Goal: Task Accomplishment & Management: Manage account settings

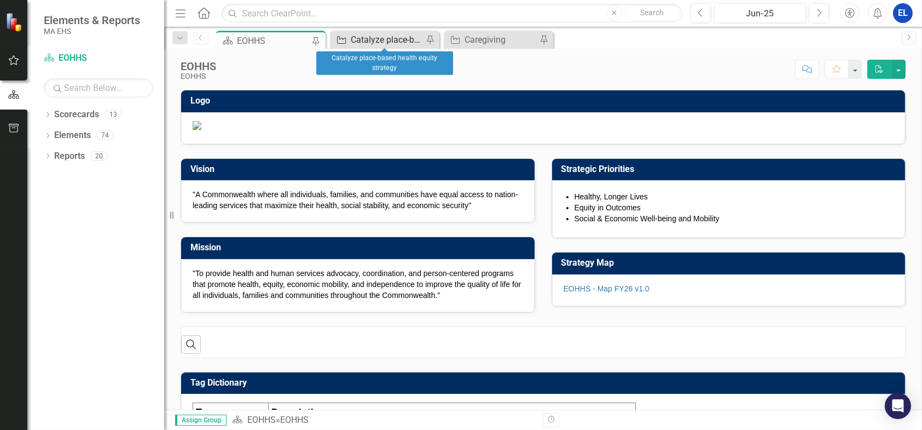
click at [396, 39] on div "Catalyze place-based health equity strategy" at bounding box center [387, 40] width 72 height 14
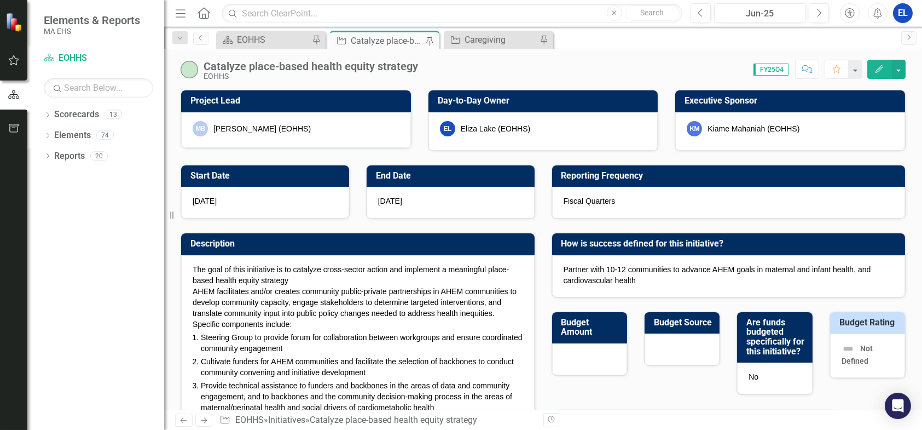
checkbox input "true"
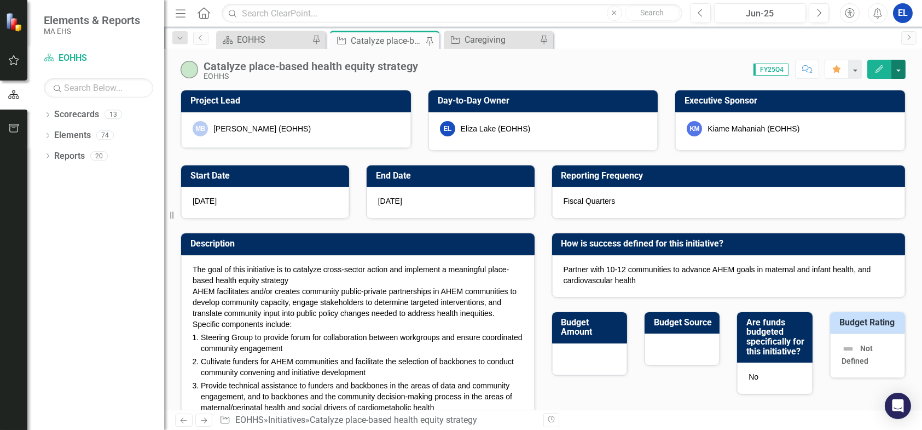
click at [900, 67] on button "button" at bounding box center [899, 69] width 14 height 19
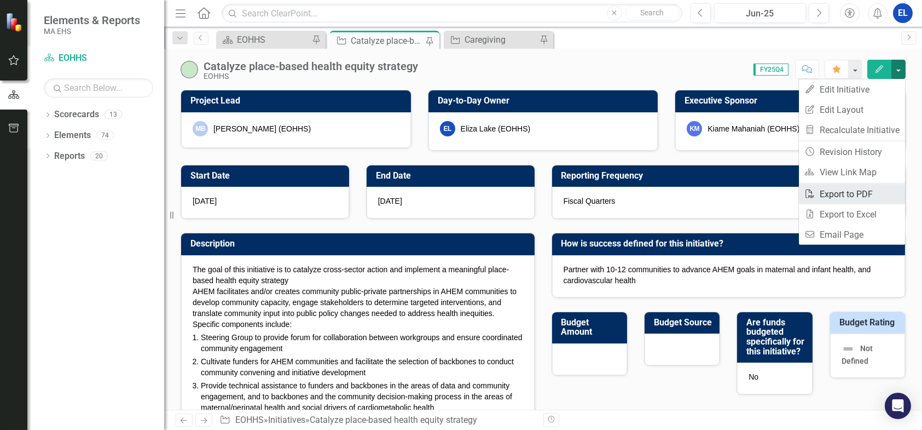
click at [871, 193] on link "PDF Export to PDF" at bounding box center [852, 194] width 106 height 20
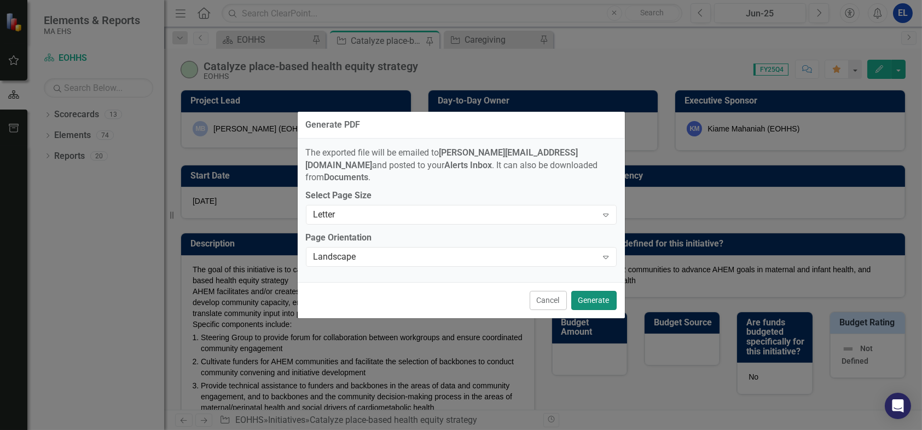
click at [586, 292] on button "Generate" at bounding box center [593, 300] width 45 height 19
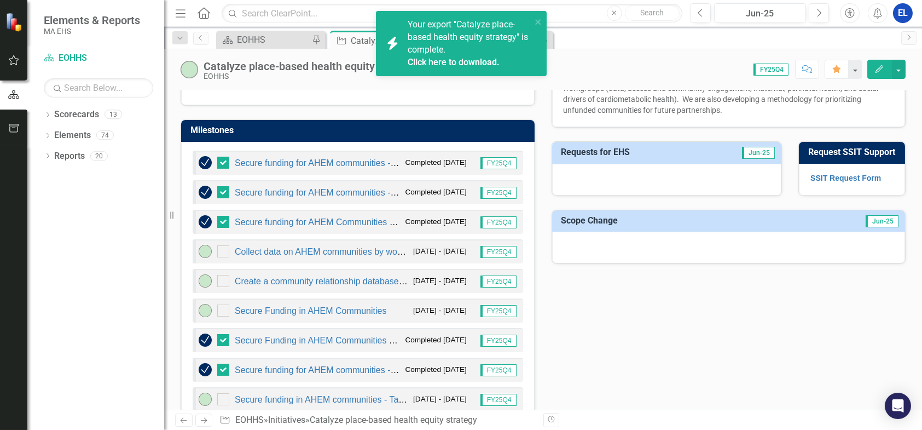
scroll to position [730, 0]
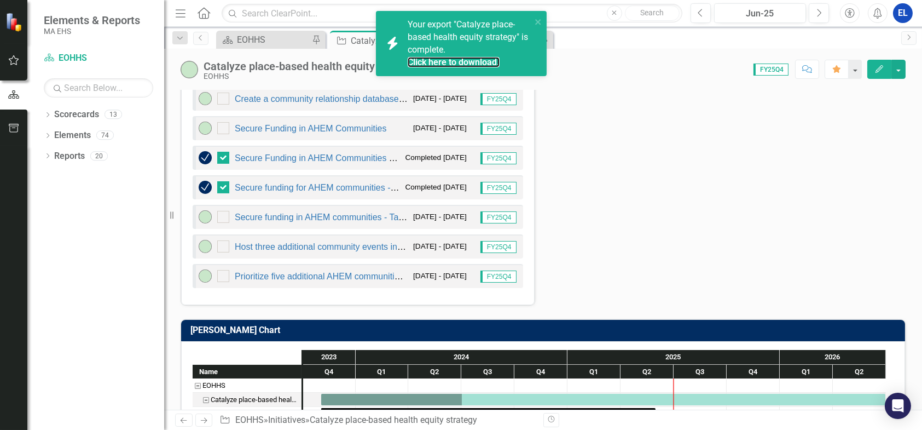
click at [476, 56] on div "Click here to download." at bounding box center [468, 62] width 121 height 13
click at [472, 60] on link "Click here to download." at bounding box center [454, 62] width 92 height 10
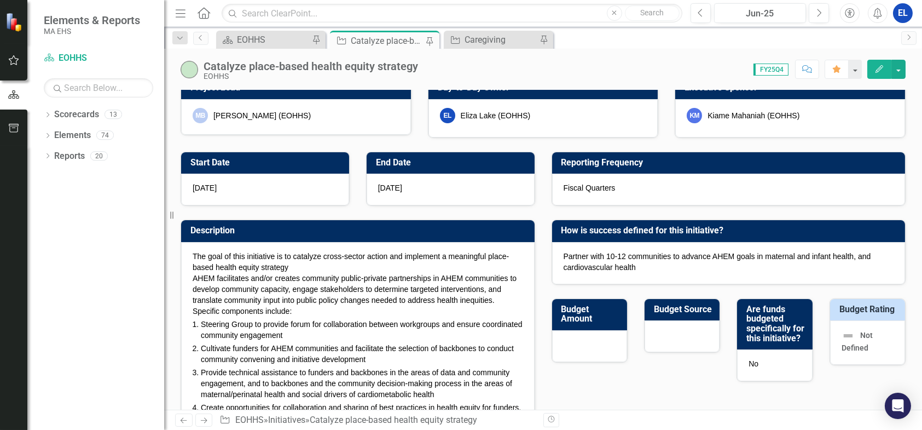
scroll to position [0, 0]
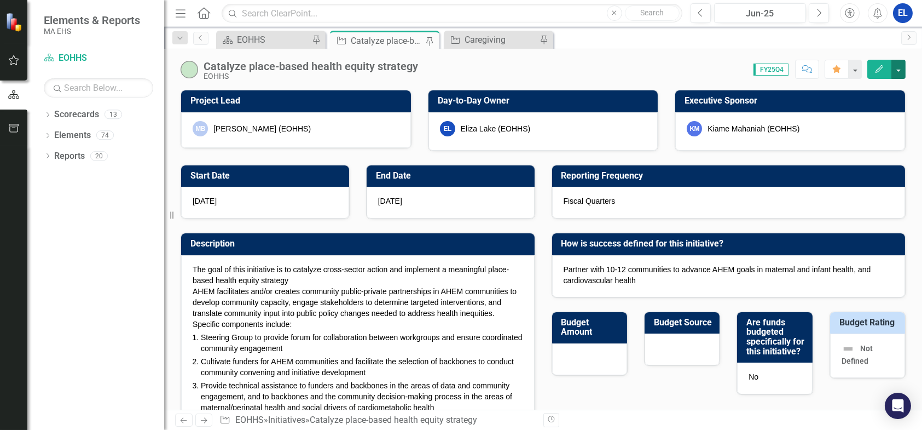
click at [901, 68] on button "button" at bounding box center [899, 69] width 14 height 19
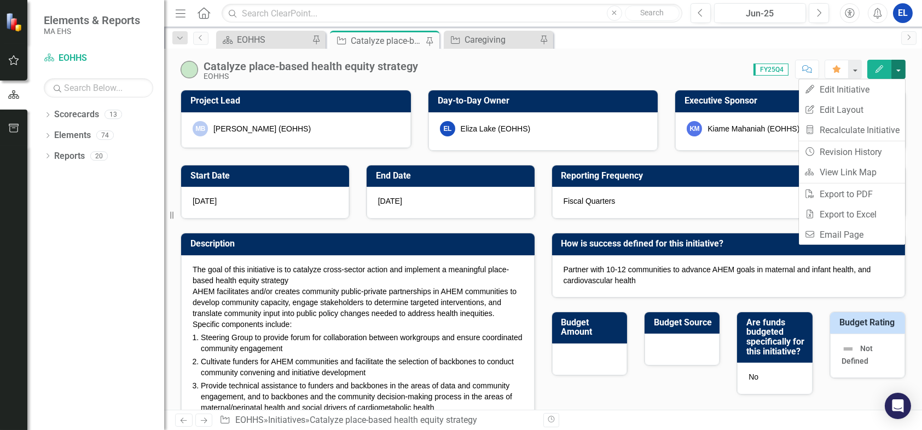
click at [901, 68] on button "button" at bounding box center [899, 69] width 14 height 19
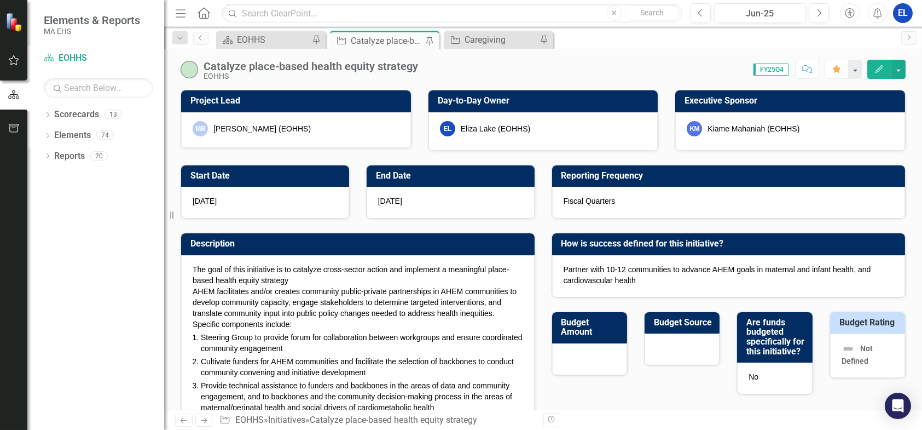
click at [874, 70] on button "Edit" at bounding box center [880, 69] width 24 height 19
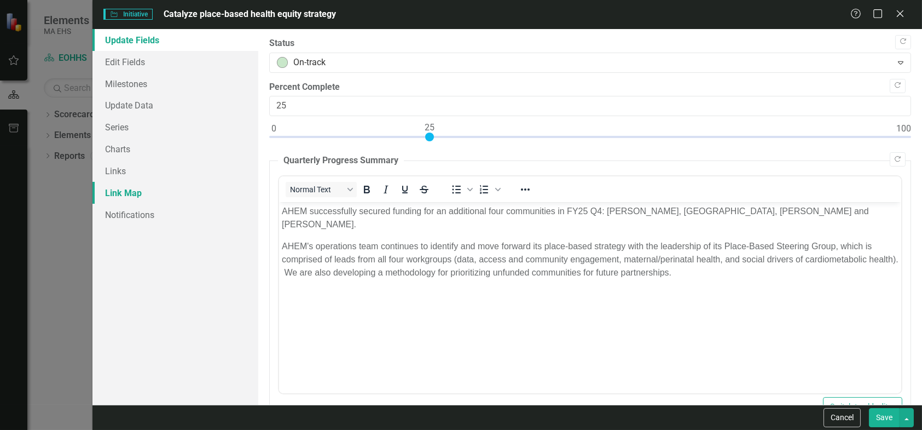
click at [125, 192] on link "Link Map" at bounding box center [176, 193] width 166 height 22
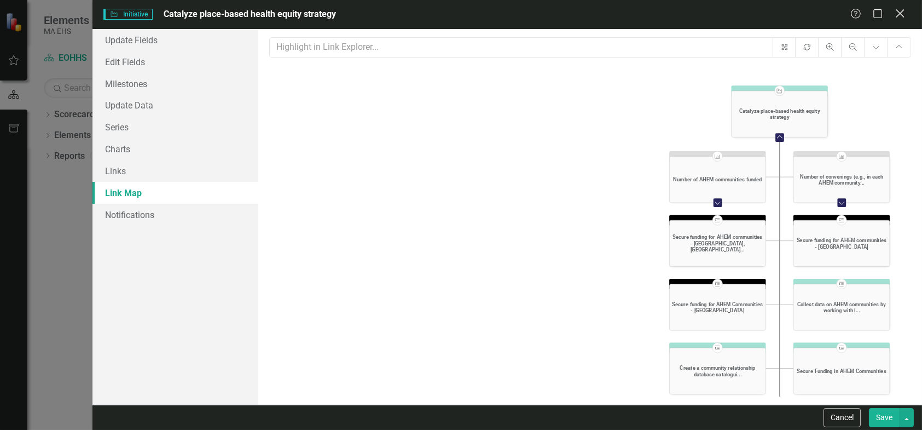
click at [905, 13] on icon "Close" at bounding box center [900, 13] width 14 height 10
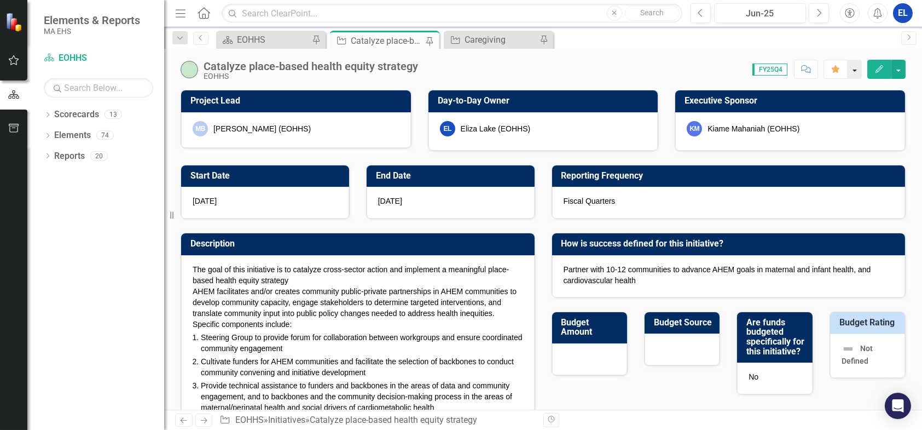
click at [857, 70] on button "button" at bounding box center [855, 69] width 14 height 19
click at [857, 69] on button "button" at bounding box center [855, 69] width 14 height 19
click at [479, 39] on div "Caregiving" at bounding box center [501, 40] width 72 height 14
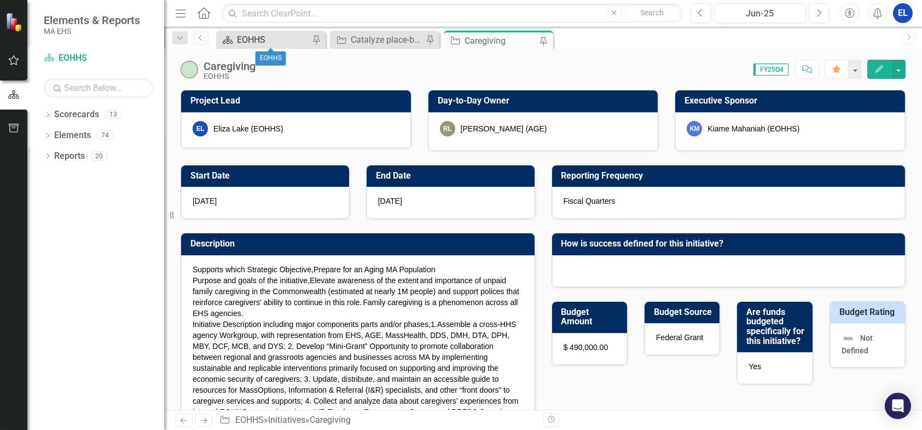
click at [263, 37] on div "EOHHS" at bounding box center [273, 40] width 72 height 14
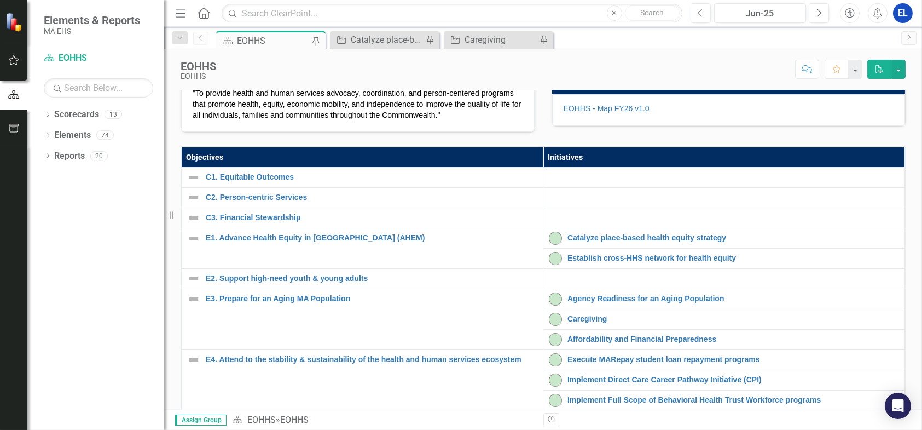
scroll to position [182, 0]
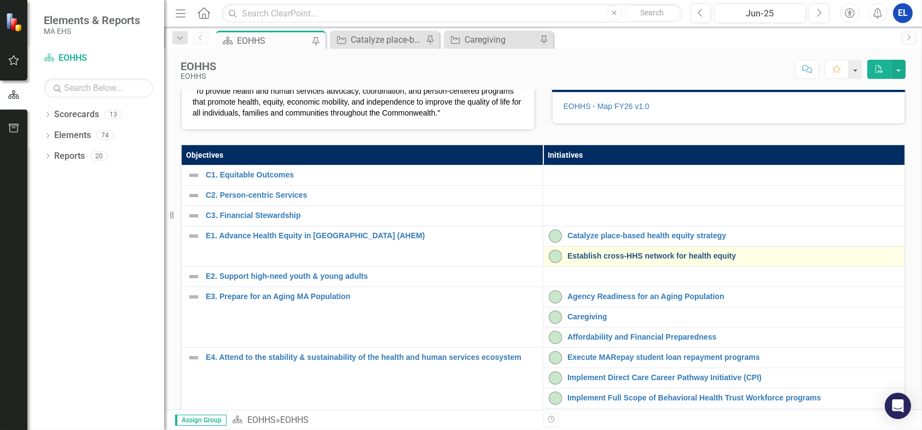
click at [627, 260] on link "Establish cross-HHS network for health equity" at bounding box center [734, 256] width 332 height 8
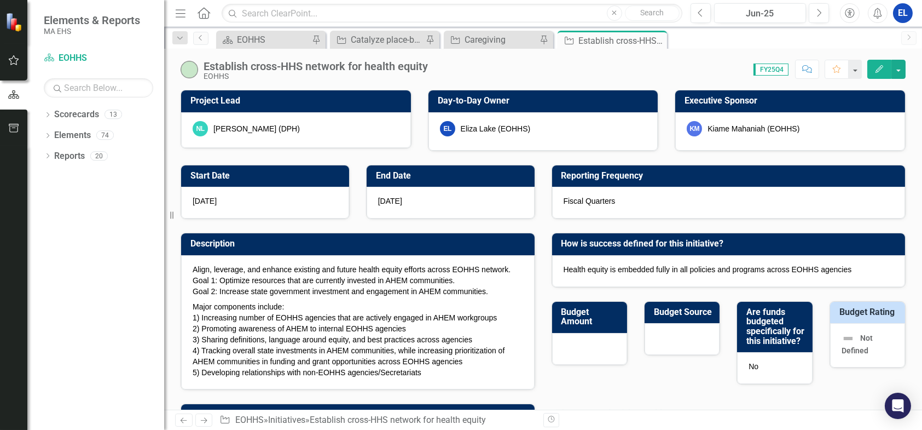
click at [738, 128] on div "Kiame Mahaniah (EOHHS)" at bounding box center [754, 128] width 92 height 11
click at [881, 66] on icon "button" at bounding box center [880, 69] width 8 height 8
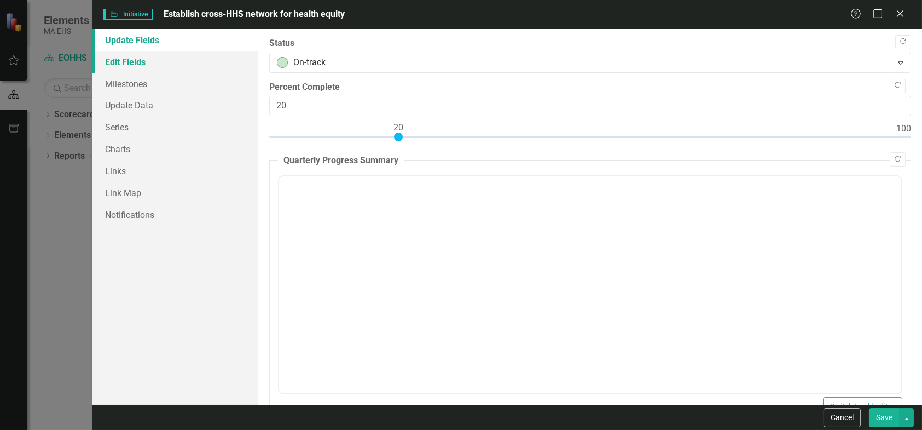
click at [129, 62] on link "Edit Fields" at bounding box center [176, 62] width 166 height 22
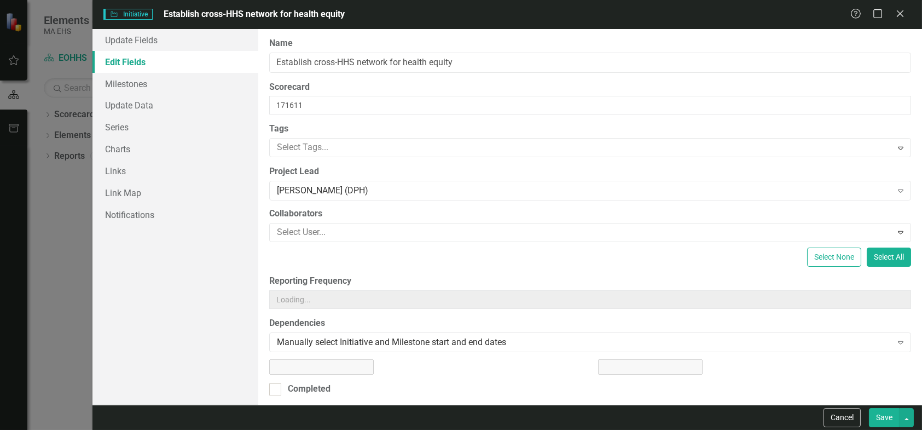
type input "SSIT Request Form"
type input "[URL][DOMAIN_NAME]"
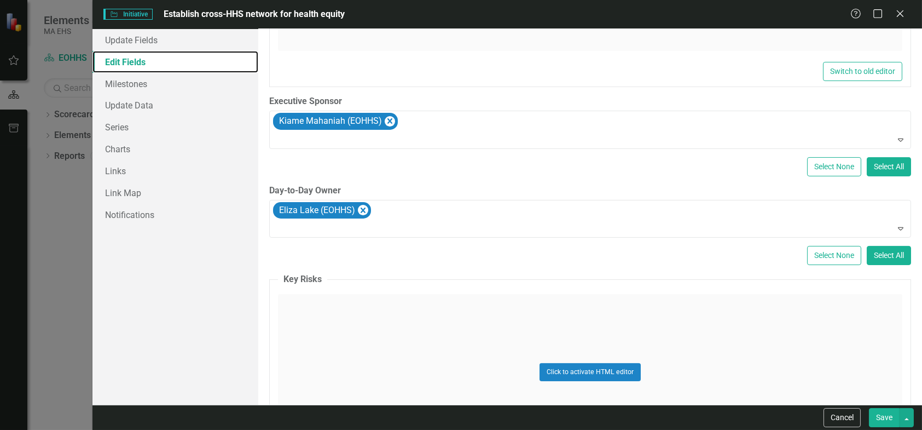
scroll to position [365, 0]
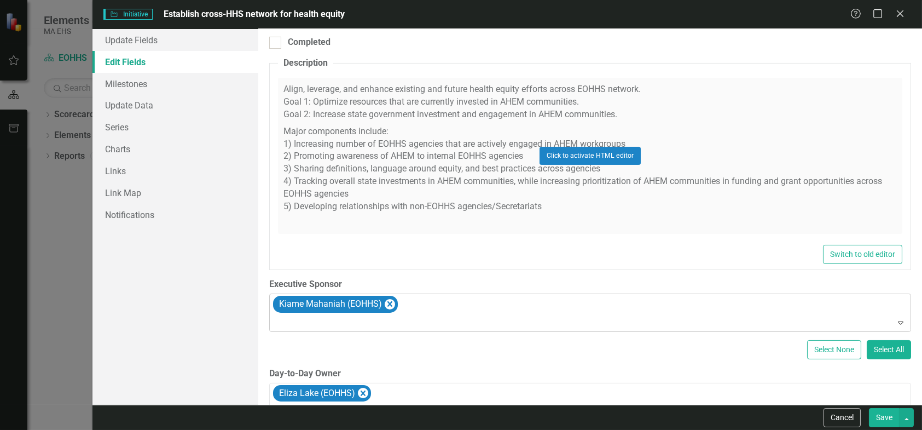
click at [420, 300] on div "Kiame Mahaniah (EOHHS)" at bounding box center [590, 312] width 639 height 37
type input "[PERSON_NAME]"
click at [895, 325] on div "Expand" at bounding box center [902, 323] width 15 height 18
click at [895, 321] on icon "Expand" at bounding box center [900, 322] width 11 height 9
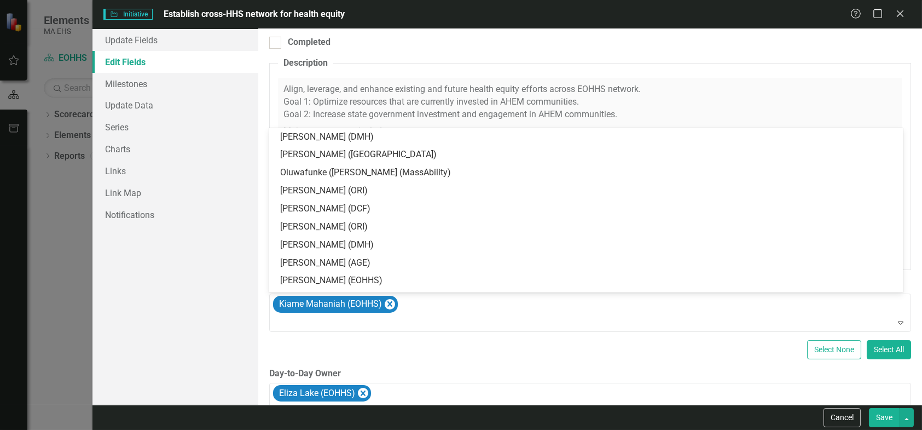
scroll to position [4, 0]
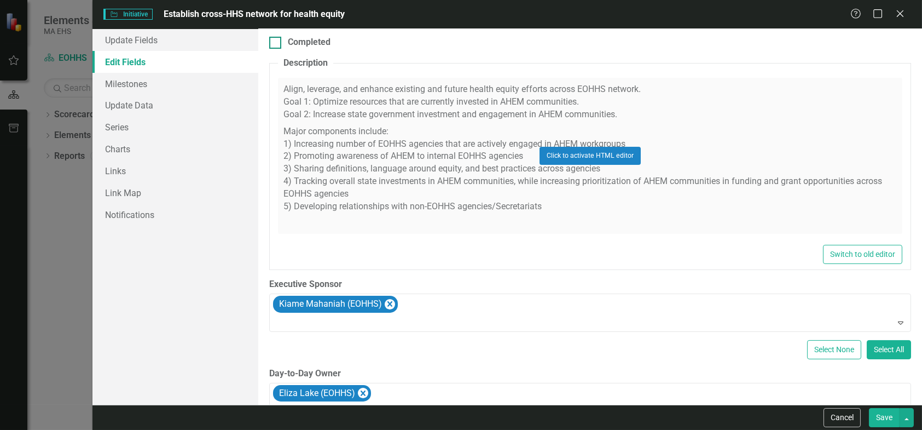
click at [672, 36] on div "Completed" at bounding box center [590, 42] width 642 height 13
click at [276, 37] on input "Completed" at bounding box center [272, 40] width 7 height 7
checkbox input "true"
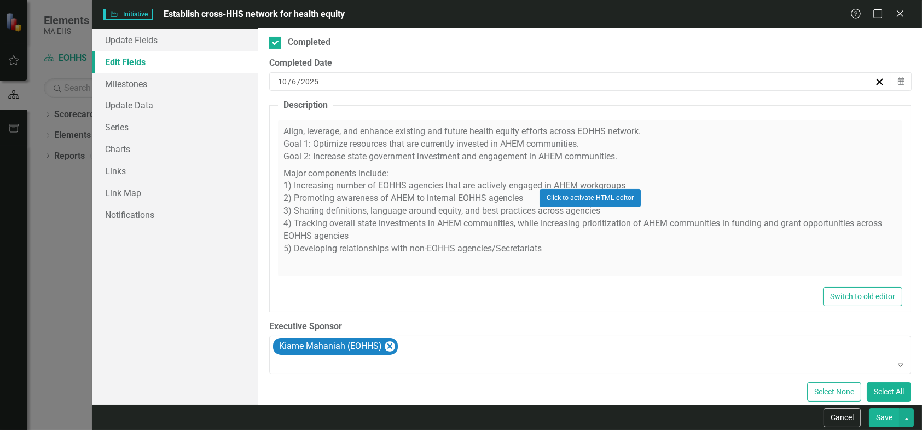
scroll to position [0, 0]
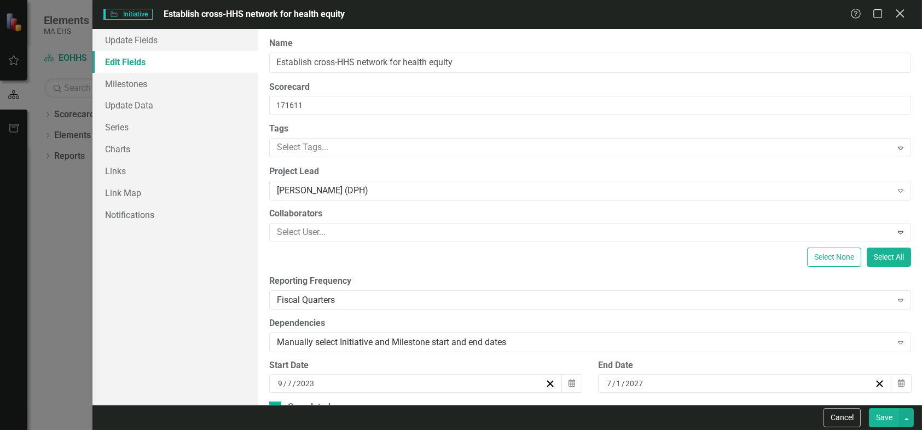
click at [901, 11] on icon "Close" at bounding box center [900, 13] width 14 height 10
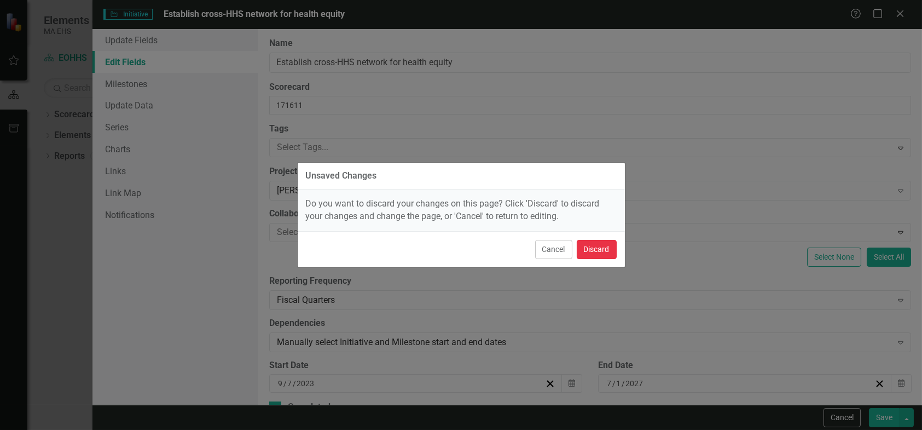
click at [598, 252] on button "Discard" at bounding box center [597, 249] width 40 height 19
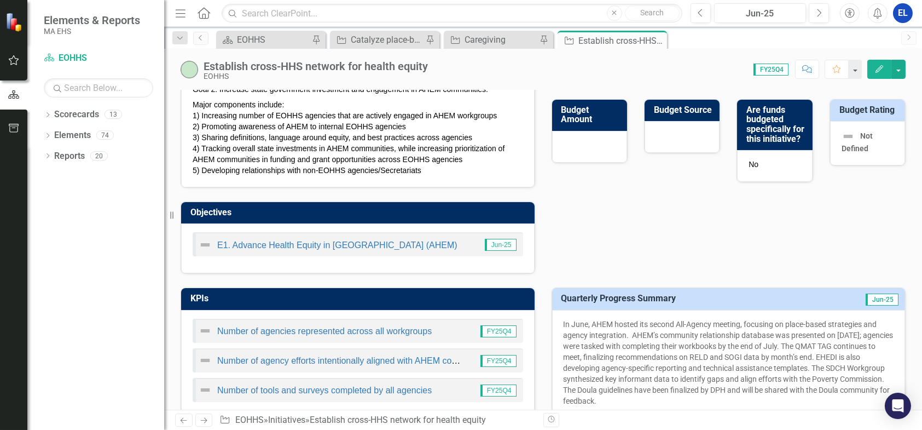
scroll to position [365, 0]
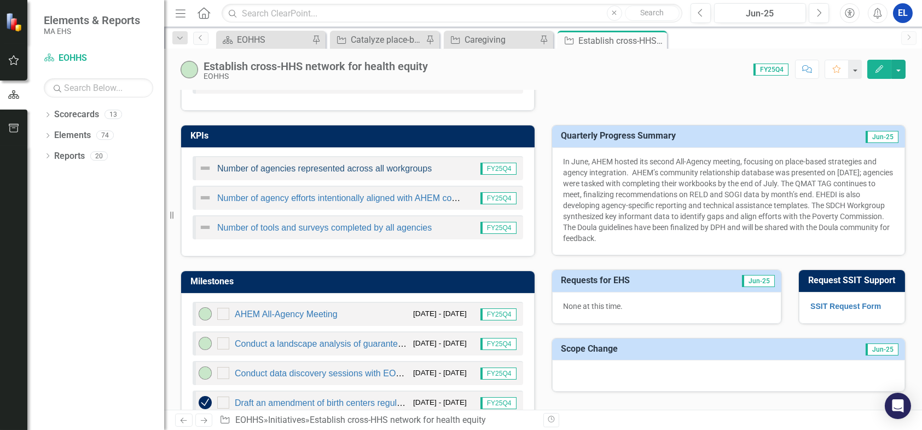
click at [367, 167] on link "Number of agencies represented across all workgroups" at bounding box center [324, 168] width 215 height 9
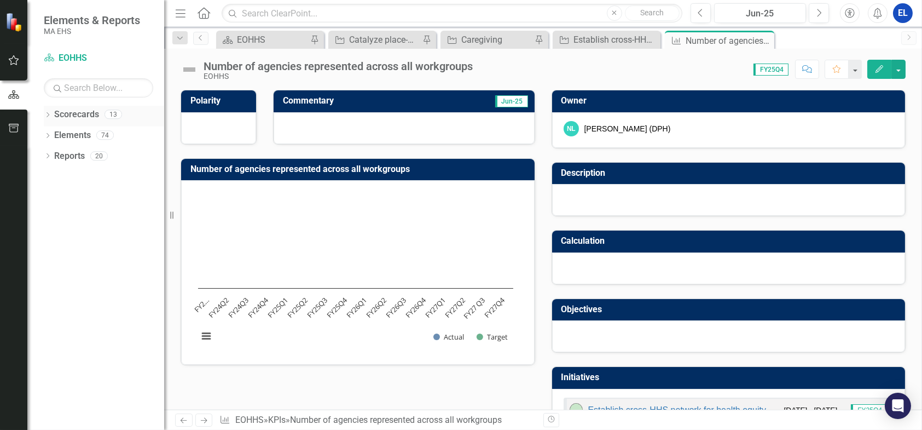
click at [62, 121] on div "Scorecards" at bounding box center [76, 115] width 45 height 18
click at [47, 113] on icon "Dropdown" at bounding box center [48, 116] width 8 height 6
drag, startPoint x: 51, startPoint y: 133, endPoint x: 57, endPoint y: 135, distance: 6.9
click at [51, 133] on icon "Dropdown" at bounding box center [53, 134] width 8 height 7
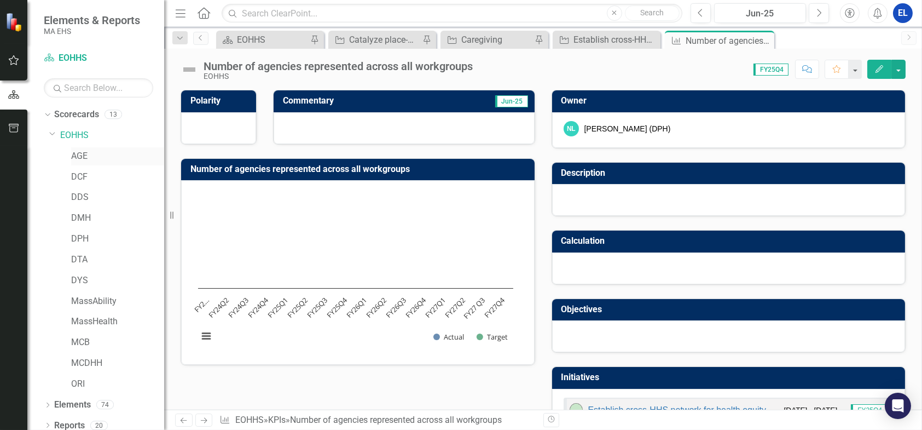
click at [77, 159] on link "AGE" at bounding box center [117, 156] width 93 height 13
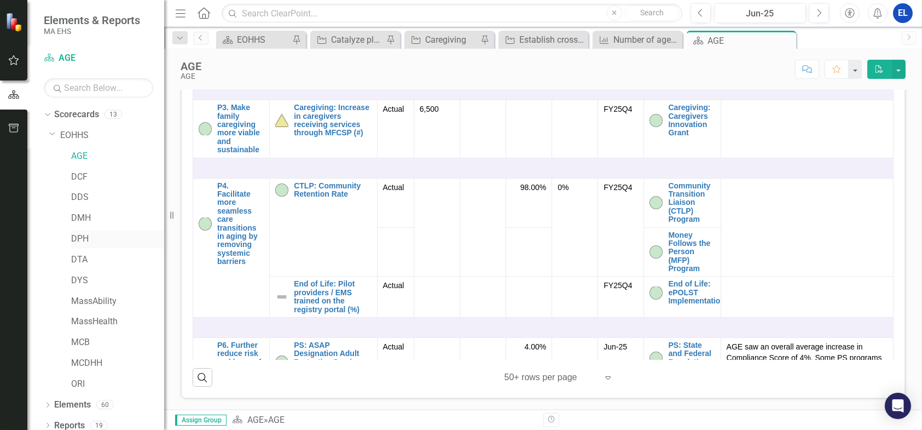
click at [75, 239] on link "DPH" at bounding box center [117, 239] width 93 height 13
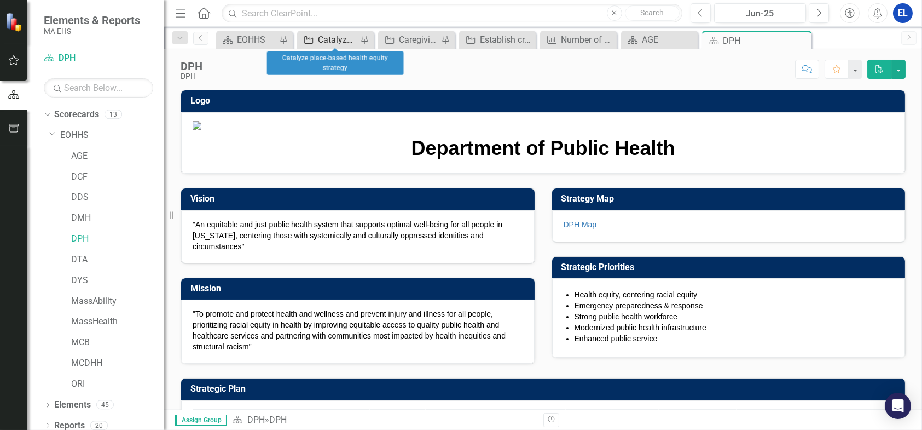
click at [336, 38] on div "Catalyze place-based health equity strategy" at bounding box center [337, 40] width 39 height 14
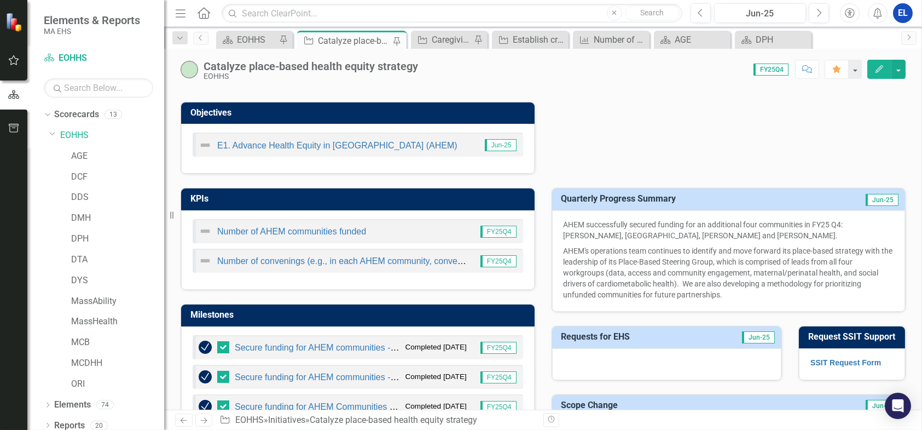
scroll to position [365, 0]
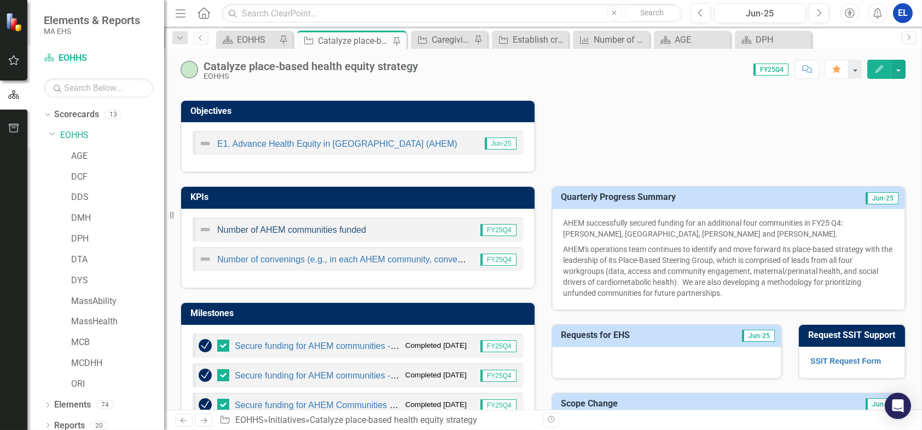
click at [317, 228] on link "Number of AHEM communities funded" at bounding box center [291, 229] width 149 height 9
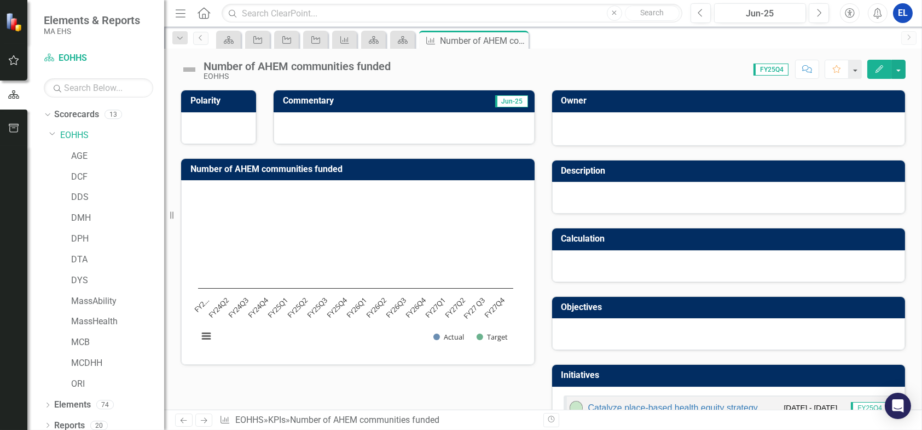
click at [876, 71] on icon "Edit" at bounding box center [880, 69] width 10 height 8
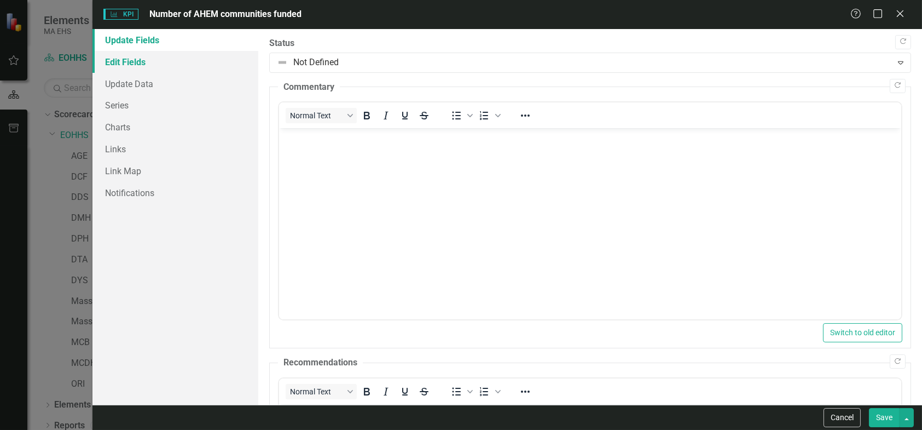
click at [110, 59] on link "Edit Fields" at bounding box center [176, 62] width 166 height 22
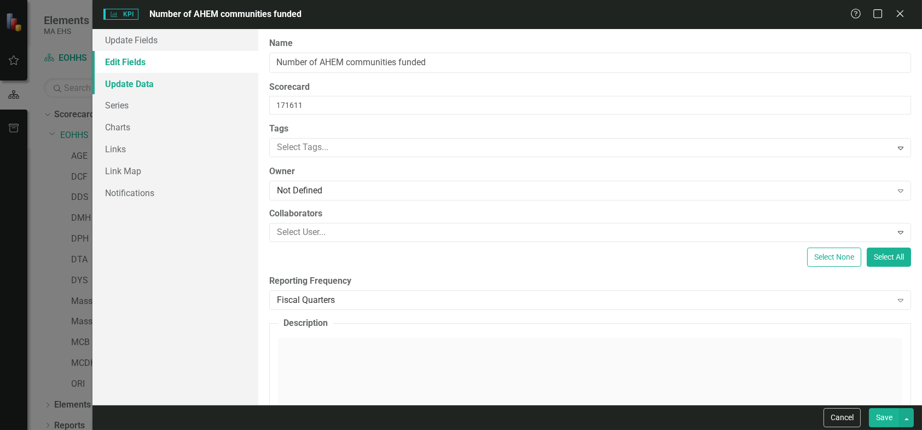
click at [135, 85] on link "Update Data" at bounding box center [176, 84] width 166 height 22
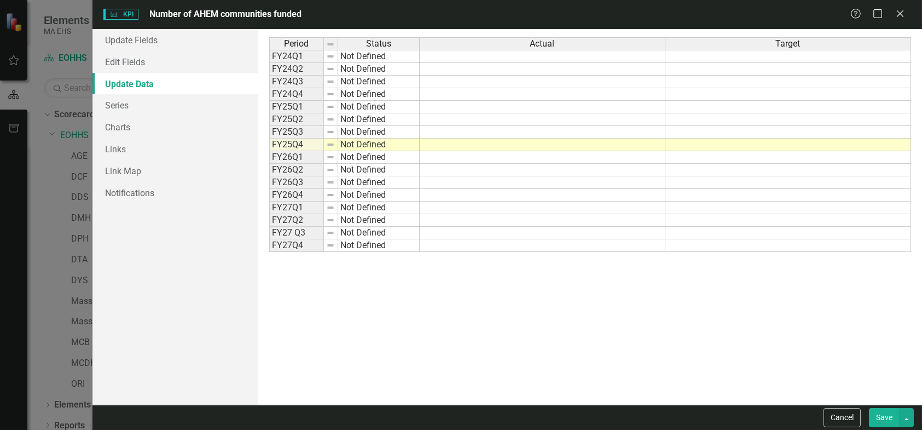
click at [500, 145] on td at bounding box center [543, 144] width 246 height 13
click at [898, 12] on icon "Close" at bounding box center [900, 13] width 14 height 10
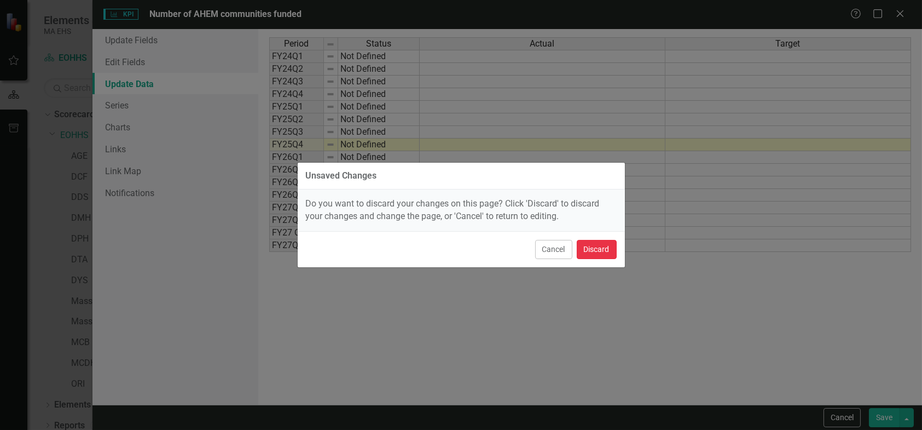
click at [592, 248] on button "Discard" at bounding box center [597, 249] width 40 height 19
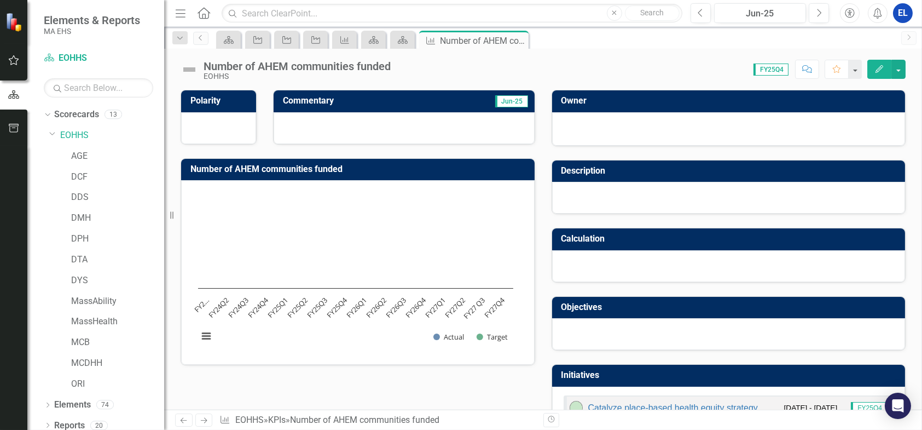
click at [876, 68] on icon "Edit" at bounding box center [880, 69] width 10 height 8
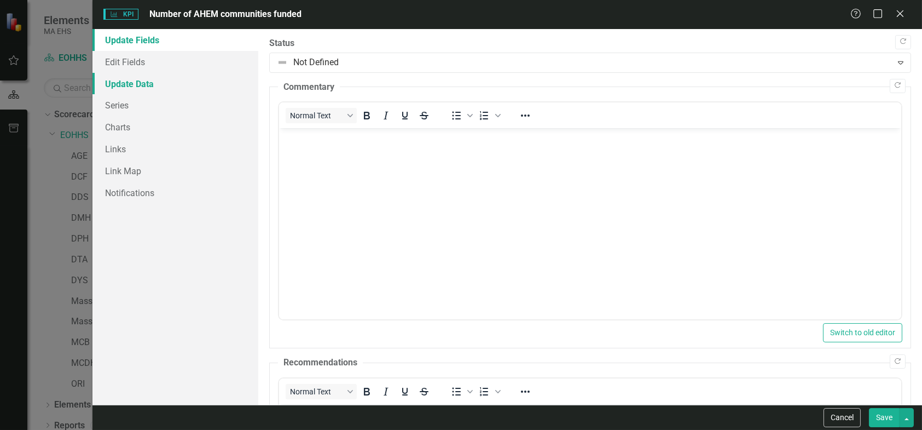
click at [132, 82] on link "Update Data" at bounding box center [176, 84] width 166 height 22
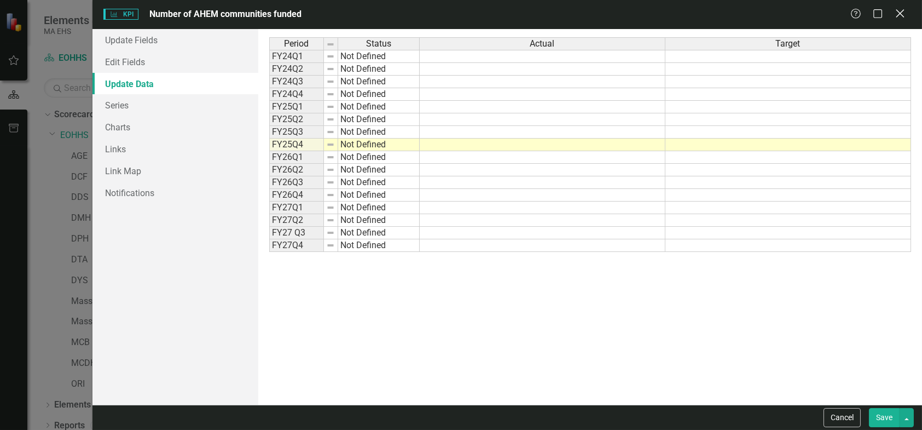
click at [901, 13] on icon "Close" at bounding box center [900, 13] width 14 height 10
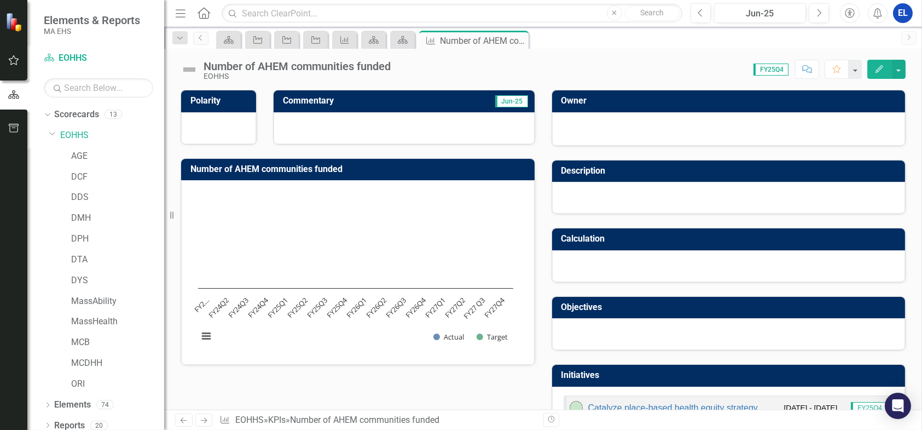
click at [876, 71] on icon "Edit" at bounding box center [880, 69] width 10 height 8
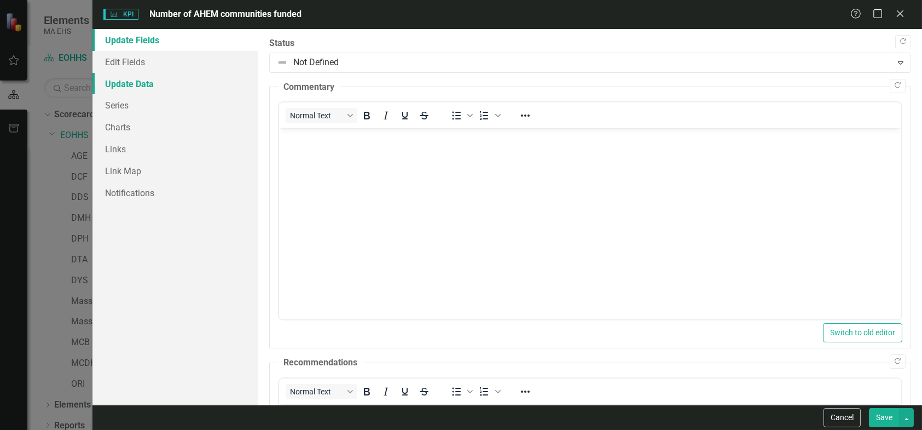
click at [130, 90] on link "Update Data" at bounding box center [176, 84] width 166 height 22
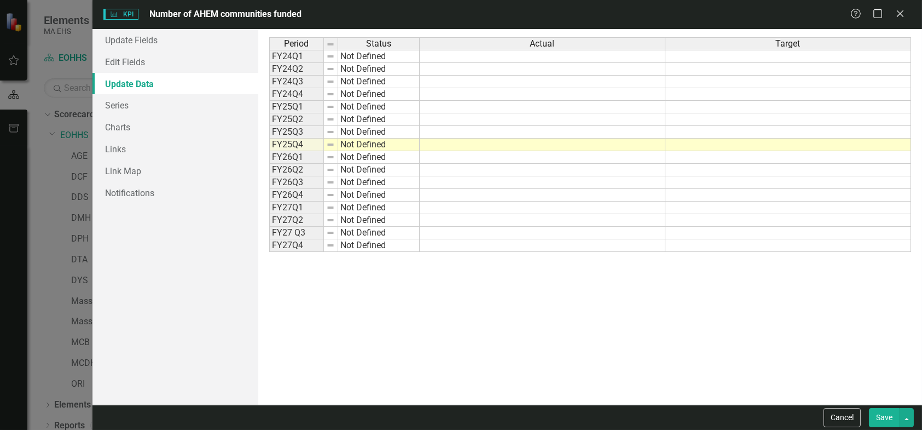
click at [437, 157] on td at bounding box center [543, 157] width 246 height 13
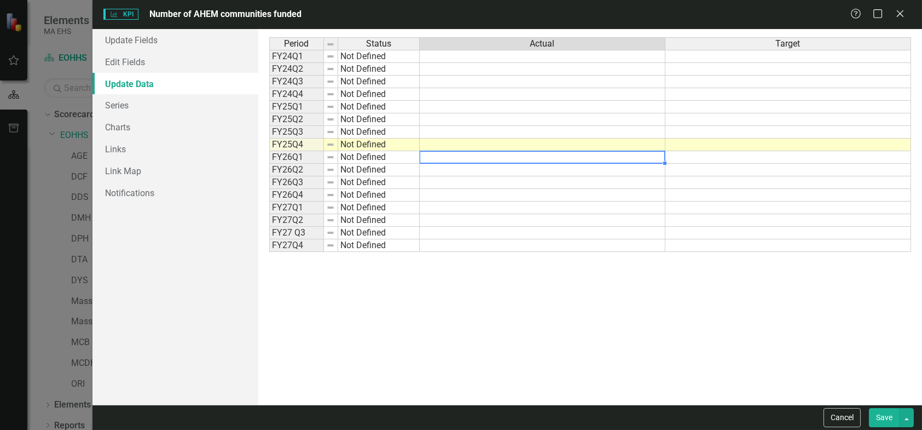
click at [434, 143] on td at bounding box center [543, 144] width 246 height 13
click at [435, 160] on td at bounding box center [543, 157] width 246 height 13
click at [438, 145] on td at bounding box center [543, 144] width 246 height 13
click at [435, 157] on td at bounding box center [543, 157] width 246 height 13
click at [441, 145] on td at bounding box center [543, 144] width 246 height 13
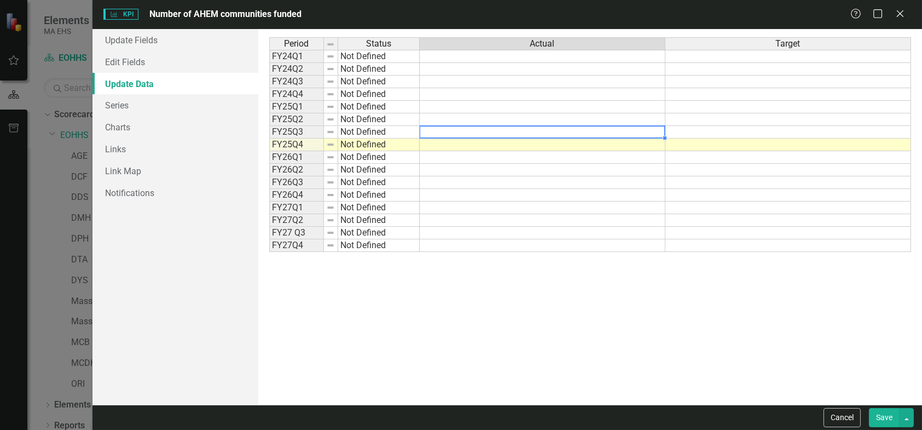
click at [442, 134] on td at bounding box center [543, 132] width 246 height 13
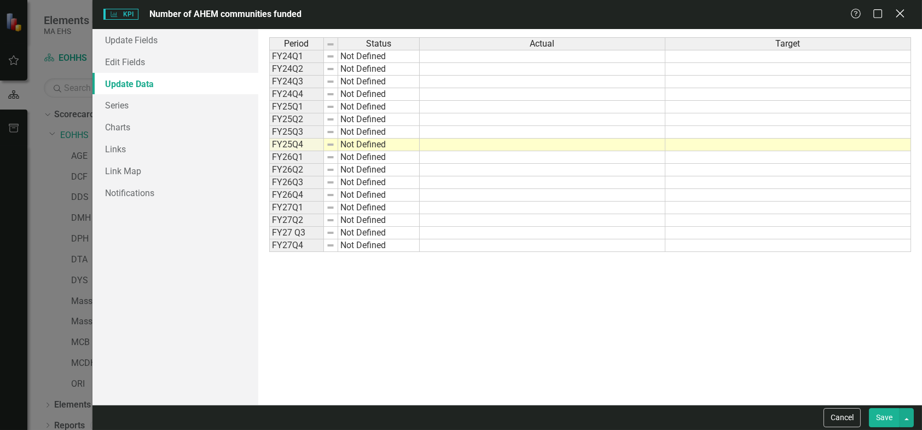
click at [901, 13] on icon "Close" at bounding box center [900, 13] width 14 height 10
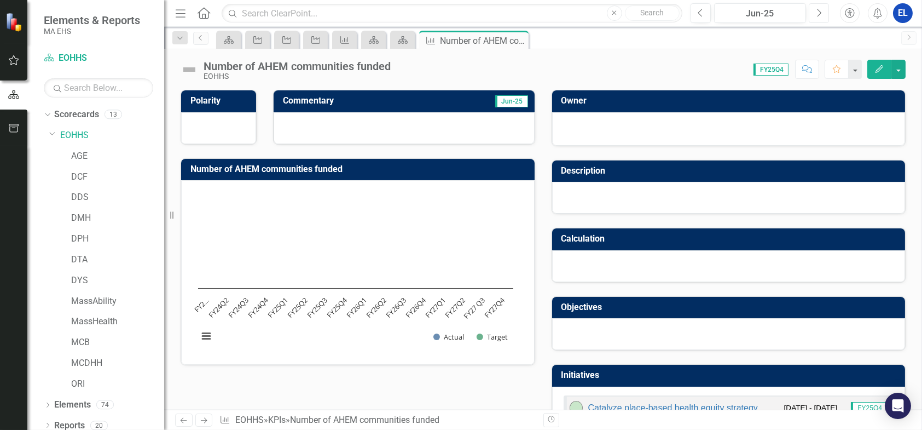
click at [824, 8] on button "Next" at bounding box center [819, 13] width 20 height 20
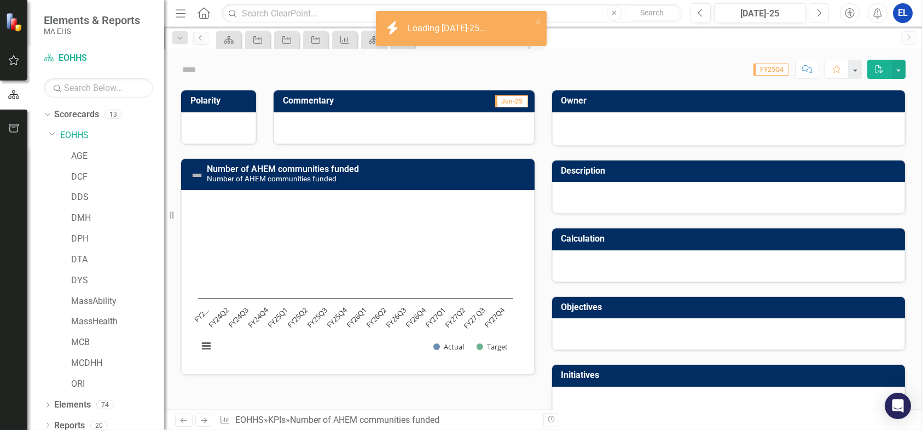
click at [818, 8] on icon "Next" at bounding box center [819, 13] width 6 height 10
click at [819, 9] on icon "Next" at bounding box center [819, 13] width 6 height 10
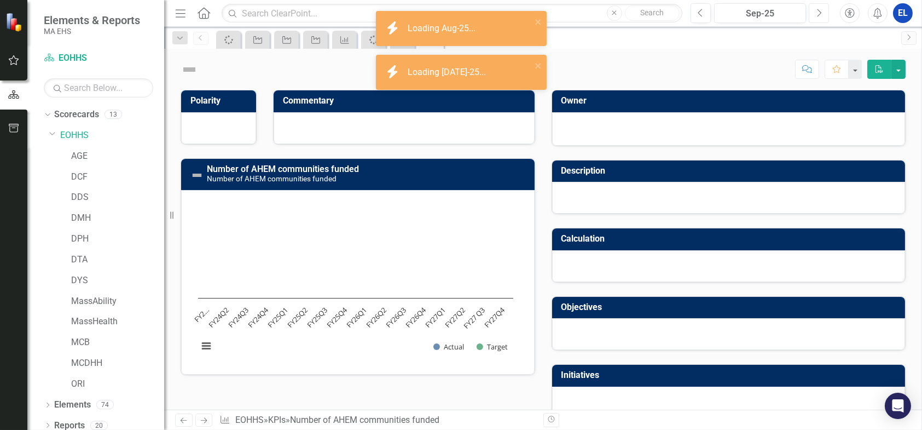
click at [820, 15] on icon "Next" at bounding box center [819, 13] width 6 height 10
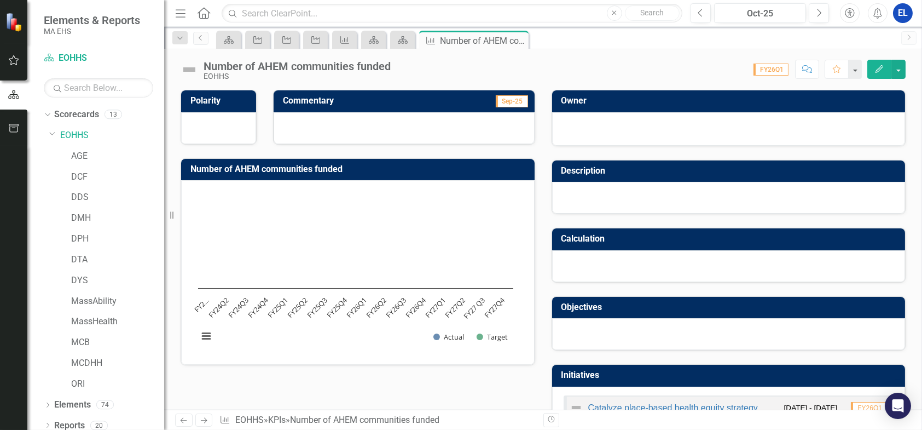
click at [879, 69] on icon "Edit" at bounding box center [880, 69] width 10 height 8
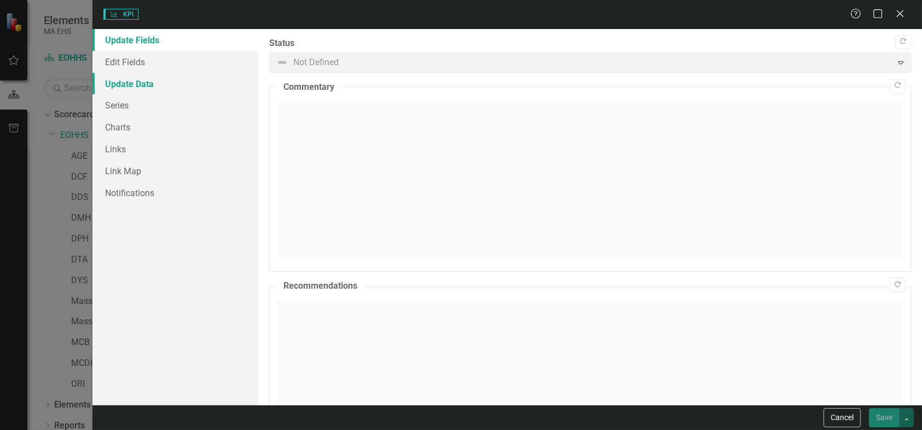
click at [143, 85] on link "Update Data" at bounding box center [176, 84] width 166 height 22
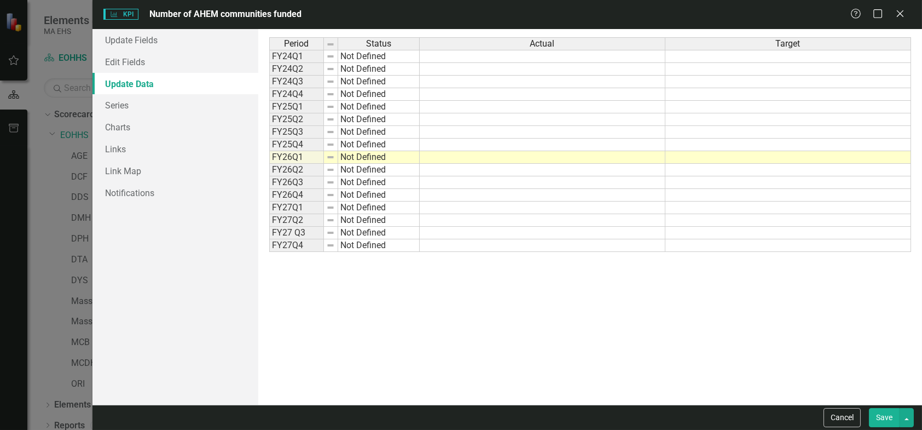
click at [459, 154] on td at bounding box center [543, 157] width 246 height 13
click at [899, 15] on icon at bounding box center [900, 13] width 8 height 8
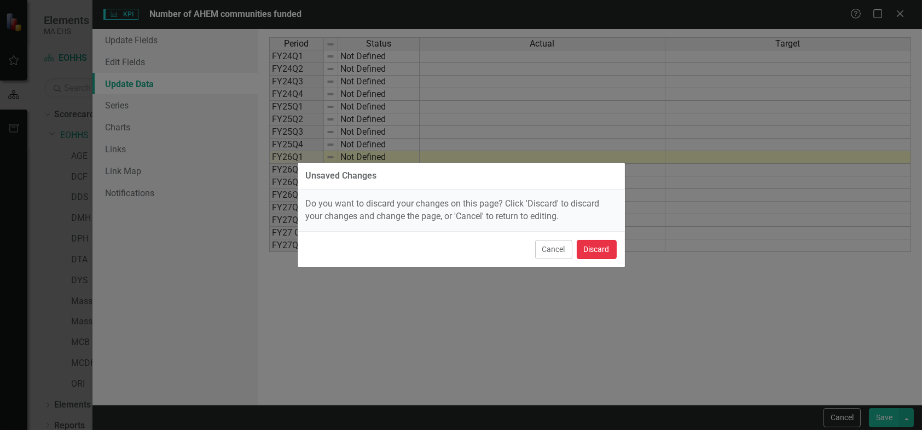
click at [590, 247] on button "Discard" at bounding box center [597, 249] width 40 height 19
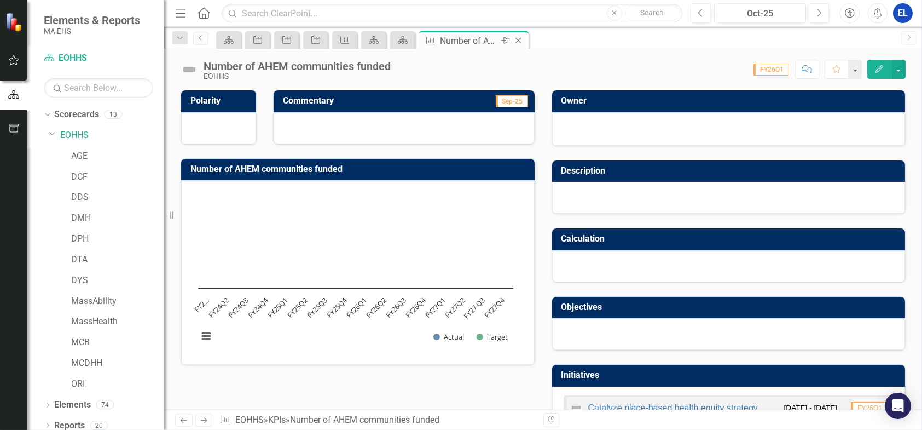
click at [520, 41] on icon "Close" at bounding box center [518, 40] width 11 height 9
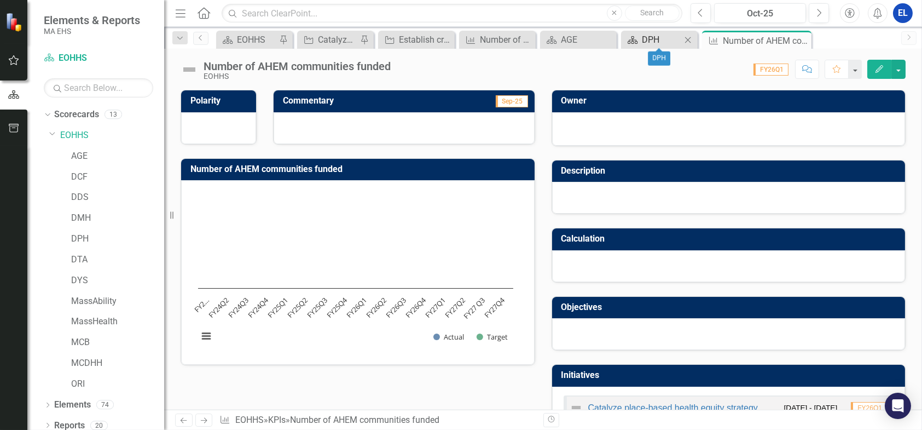
click at [655, 39] on div "DPH" at bounding box center [661, 40] width 39 height 14
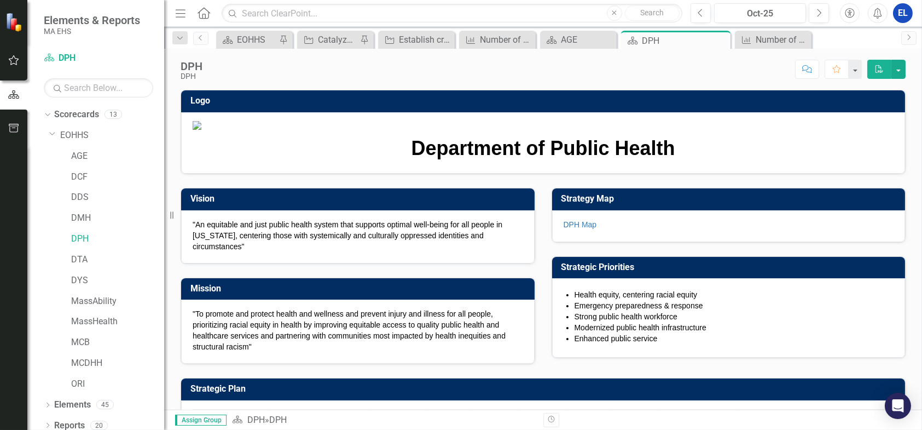
drag, startPoint x: 720, startPoint y: 39, endPoint x: 691, endPoint y: 51, distance: 31.2
click at [0, 0] on icon at bounding box center [0, 0] width 0 height 0
click at [690, 41] on icon "Close" at bounding box center [691, 40] width 11 height 9
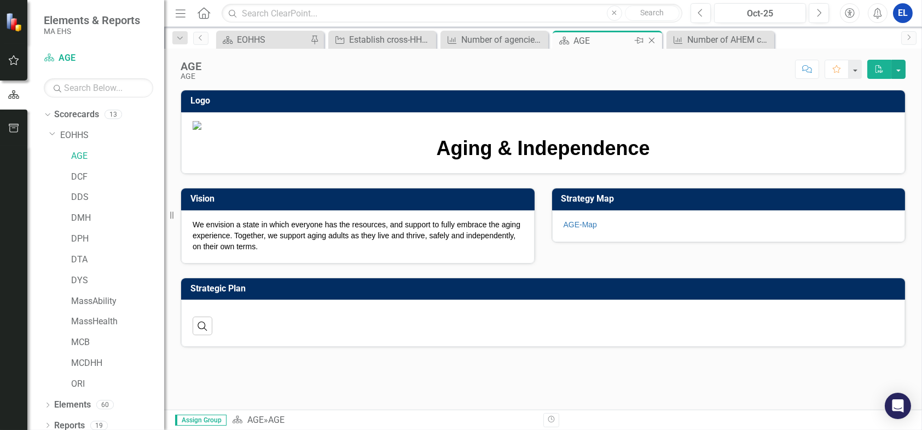
click at [652, 39] on icon at bounding box center [652, 41] width 6 height 6
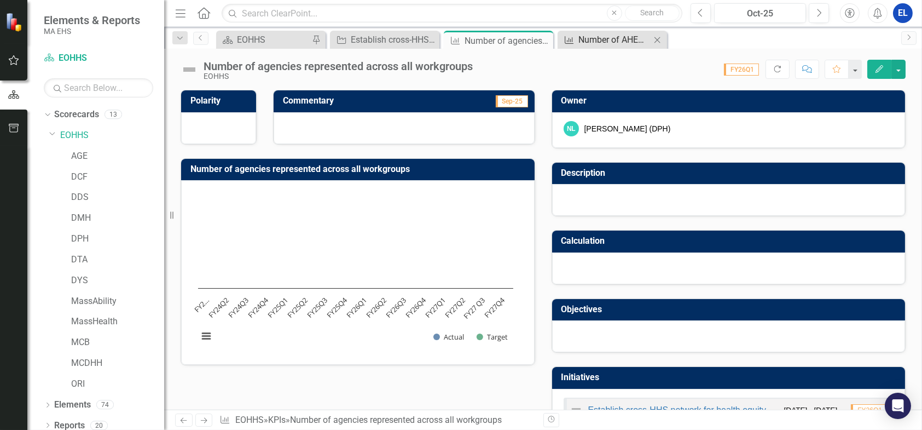
click at [606, 37] on div "Number of AHEM communities funded" at bounding box center [615, 40] width 72 height 14
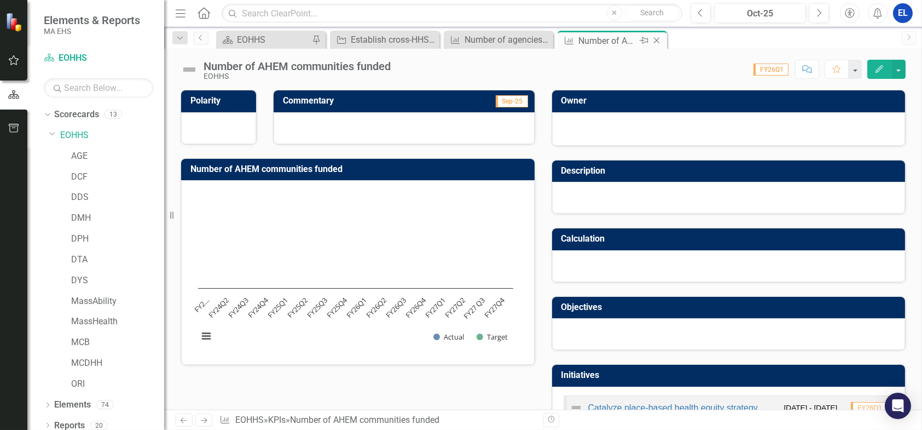
click at [655, 42] on icon at bounding box center [657, 41] width 6 height 6
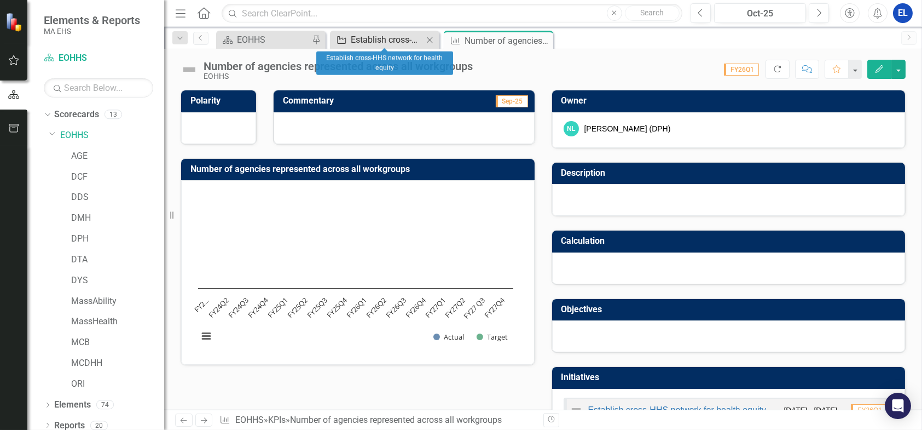
click at [356, 43] on div "Establish cross-HHS network for health equity" at bounding box center [387, 40] width 72 height 14
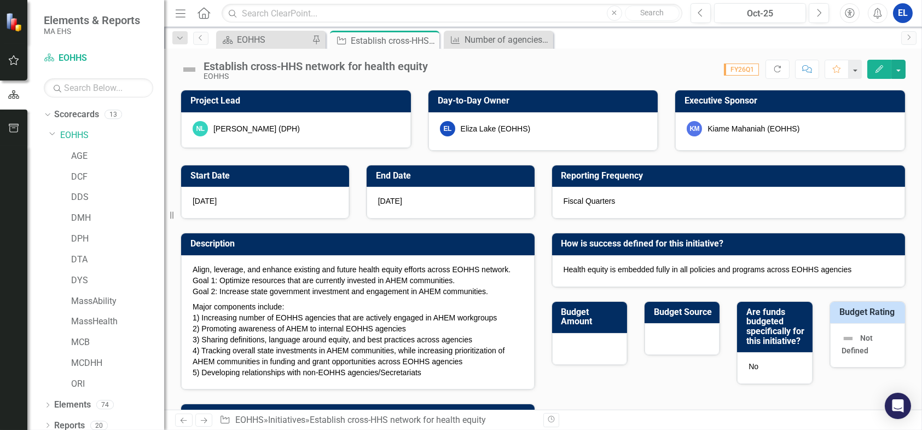
checkbox input "true"
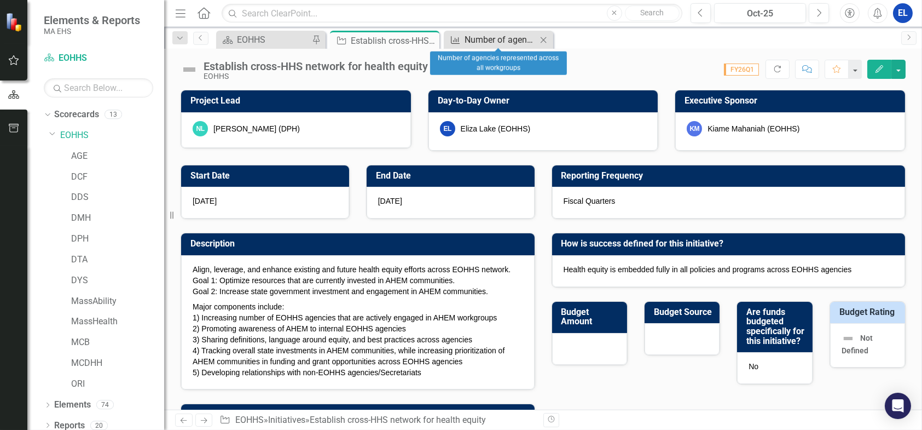
click at [472, 42] on div "Number of agencies represented across all workgroups" at bounding box center [501, 40] width 72 height 14
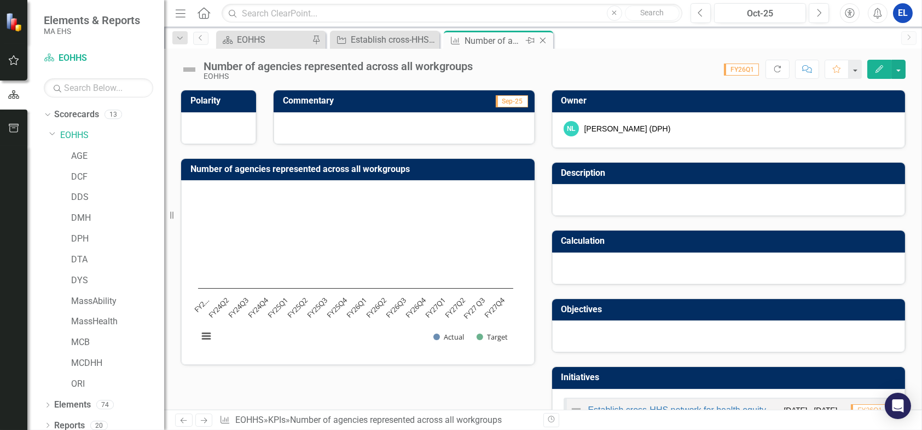
click at [542, 39] on icon "Close" at bounding box center [543, 40] width 11 height 9
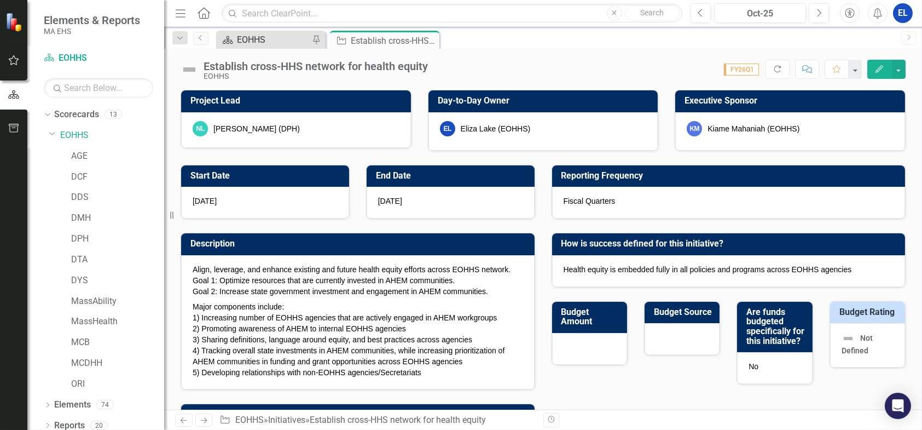
click at [254, 38] on div "EOHHS" at bounding box center [273, 40] width 72 height 14
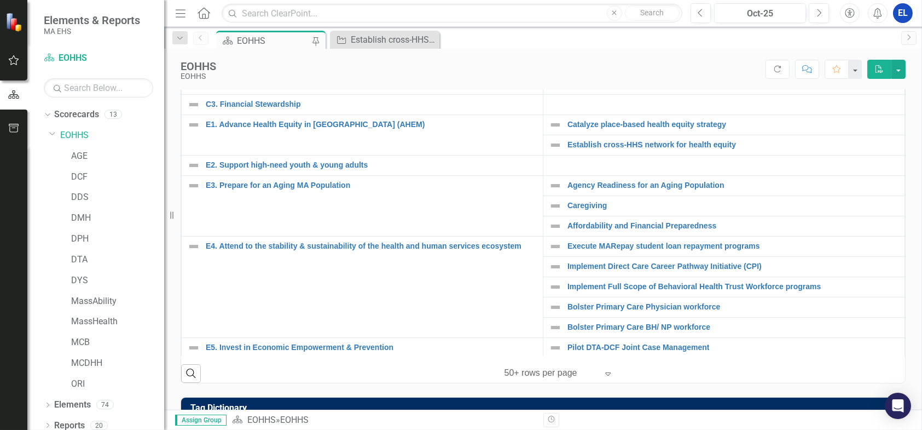
scroll to position [304, 0]
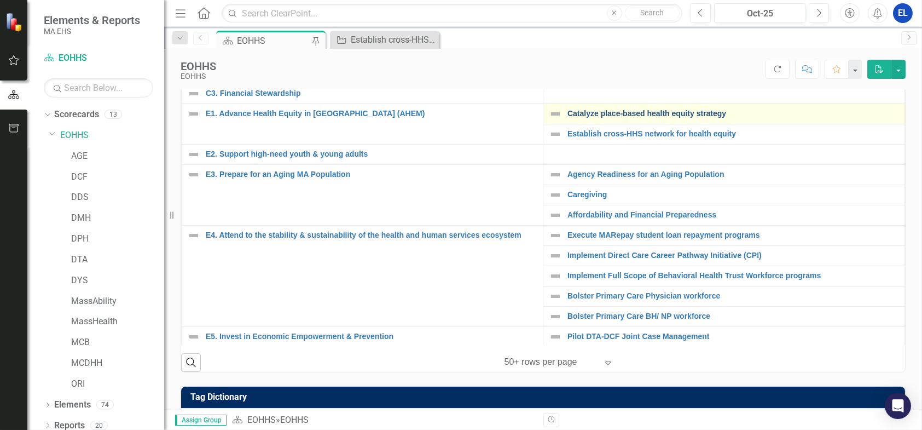
click at [599, 118] on link "Catalyze place-based health equity strategy" at bounding box center [734, 113] width 332 height 8
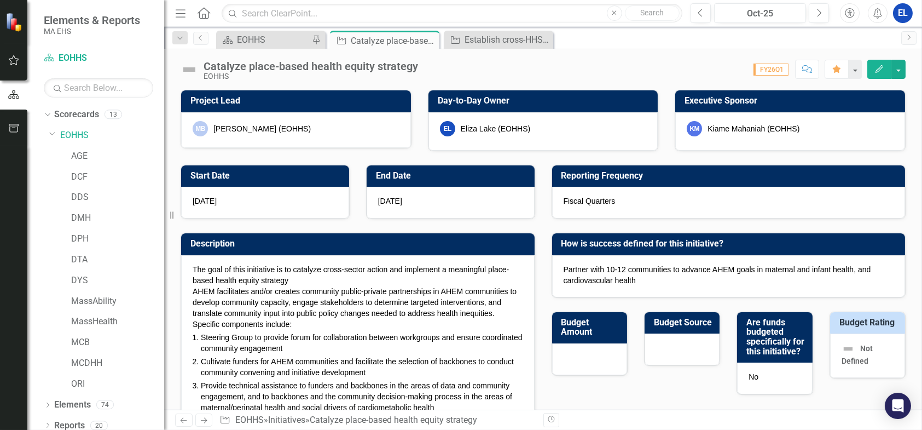
checkbox input "true"
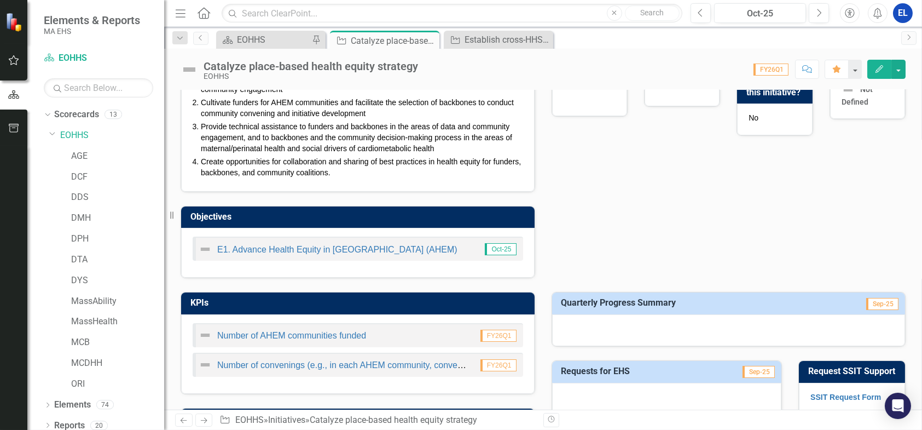
scroll to position [365, 0]
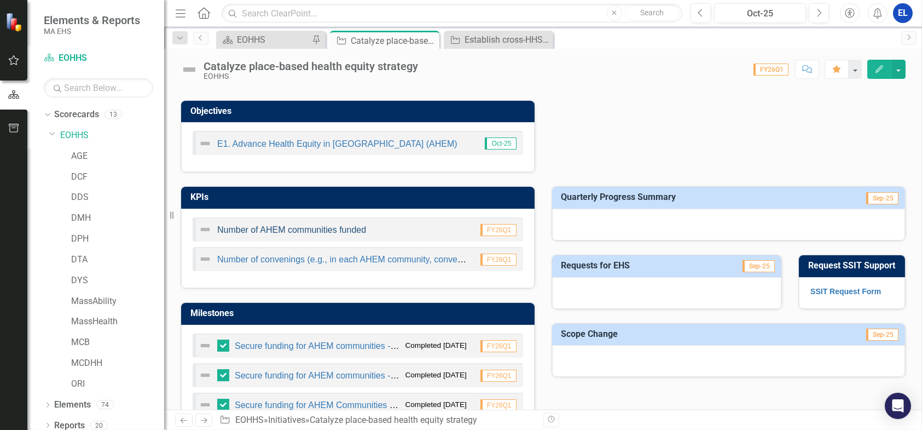
click at [340, 229] on link "Number of AHEM communities funded" at bounding box center [291, 229] width 149 height 9
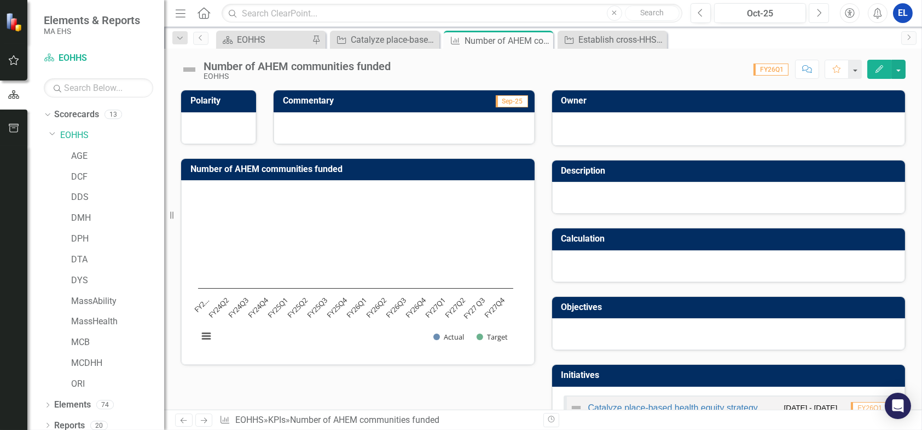
click at [820, 11] on icon "Next" at bounding box center [819, 13] width 6 height 10
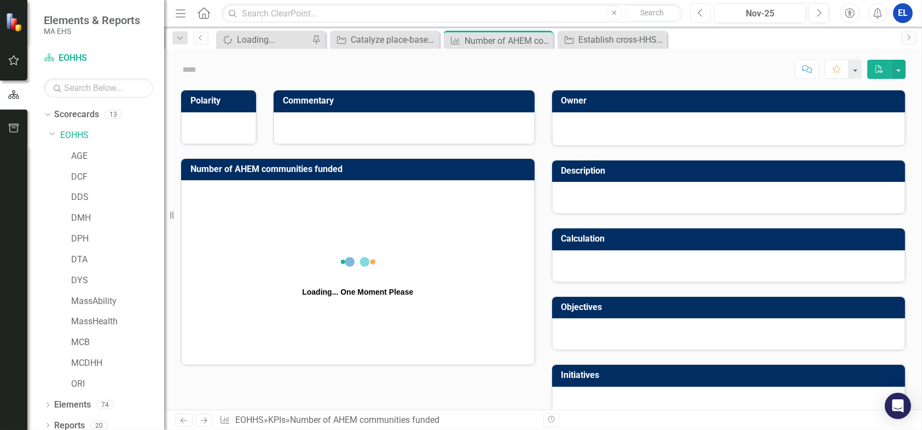
click at [698, 11] on icon "Previous" at bounding box center [701, 13] width 6 height 10
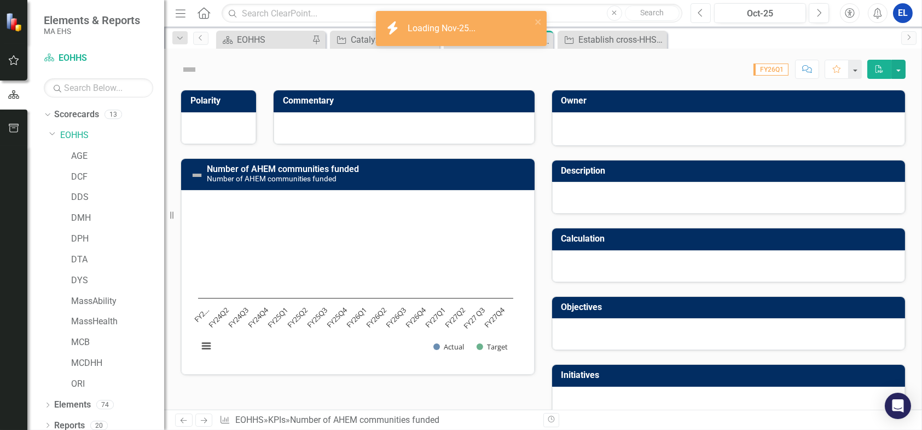
click at [700, 14] on icon "Previous" at bounding box center [701, 13] width 6 height 10
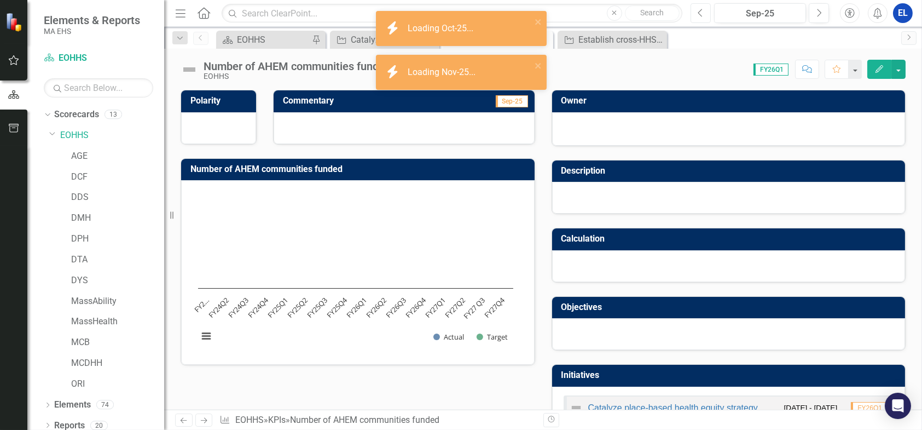
click at [701, 15] on icon "button" at bounding box center [700, 13] width 4 height 8
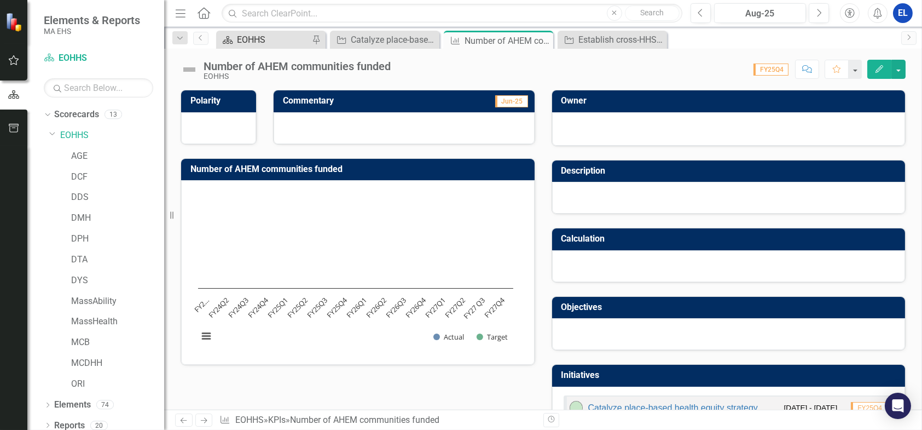
click at [273, 36] on div "EOHHS" at bounding box center [273, 40] width 72 height 14
